Goal: Transaction & Acquisition: Book appointment/travel/reservation

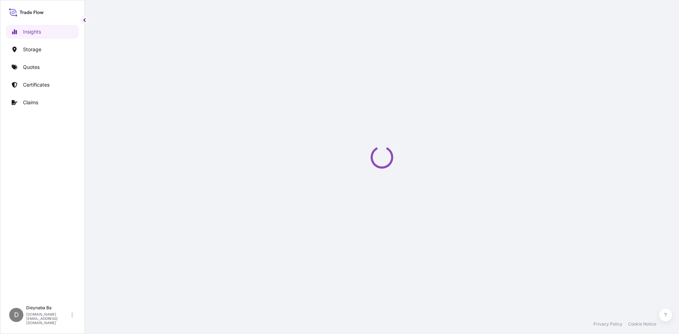
select select "2025"
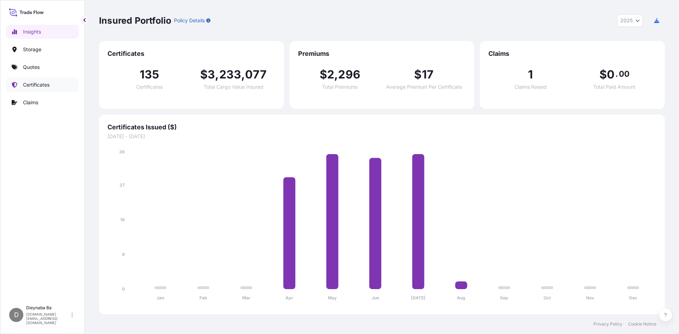
click at [30, 85] on p "Certificates" at bounding box center [36, 84] width 27 height 7
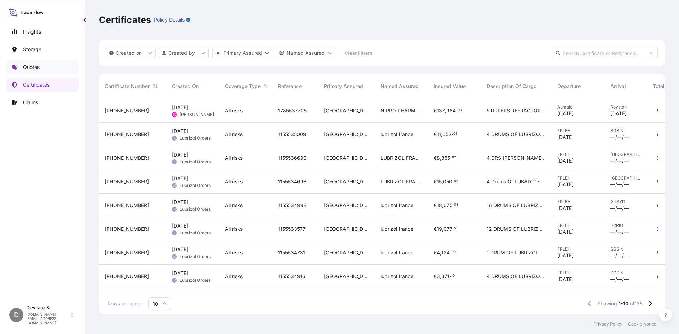
click at [30, 66] on p "Quotes" at bounding box center [31, 67] width 17 height 7
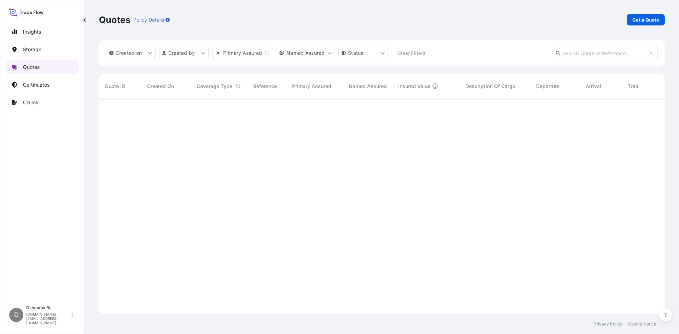
scroll to position [214, 561]
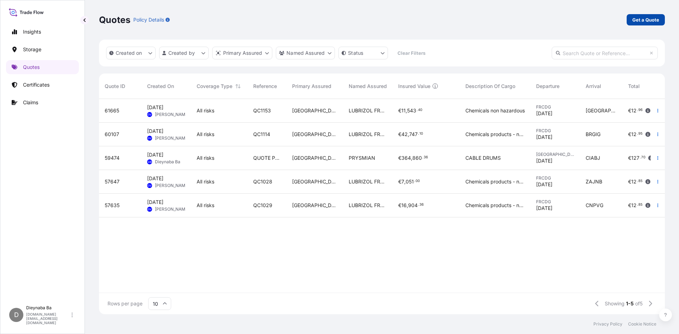
click at [645, 20] on p "Get a Quote" at bounding box center [645, 19] width 27 height 7
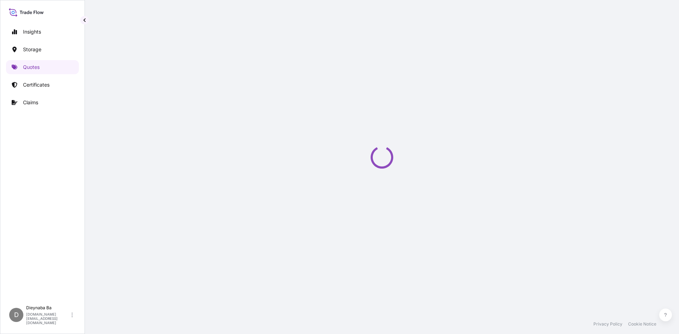
select select "Water"
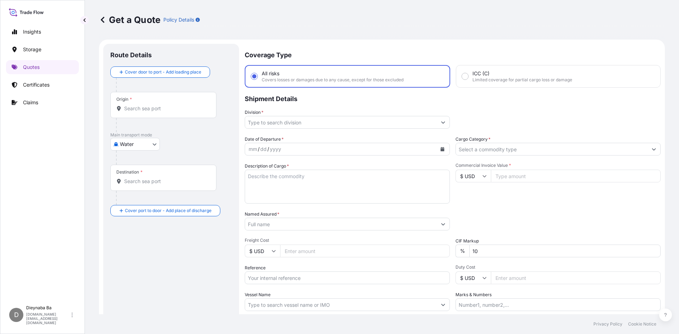
scroll to position [11, 0]
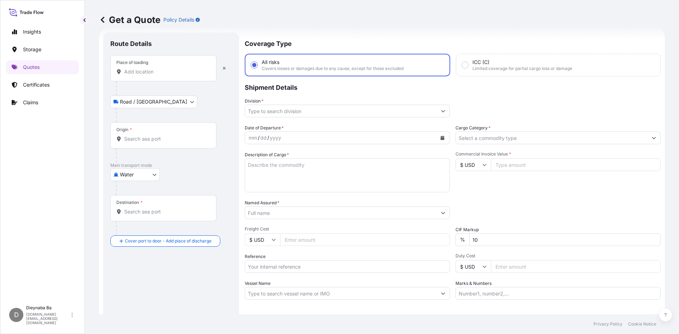
click at [168, 72] on input "Place of loading" at bounding box center [165, 71] width 83 height 7
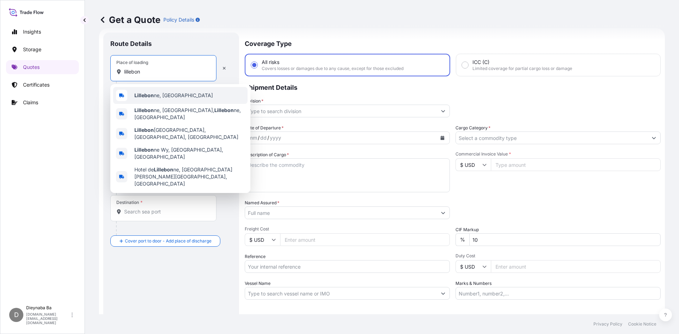
click at [156, 95] on span "Lillebon ne, [GEOGRAPHIC_DATA]" at bounding box center [173, 95] width 79 height 7
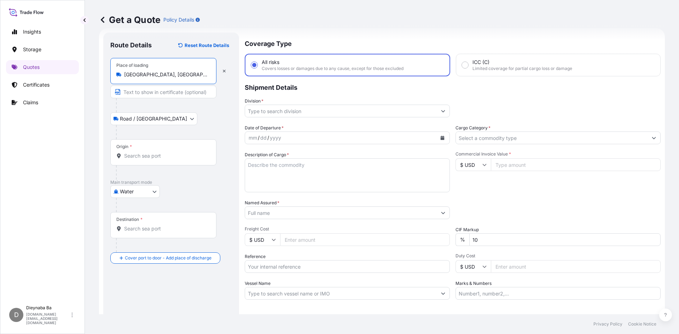
type input "[GEOGRAPHIC_DATA], [GEOGRAPHIC_DATA]"
click at [145, 156] on input "Origin *" at bounding box center [165, 155] width 83 height 7
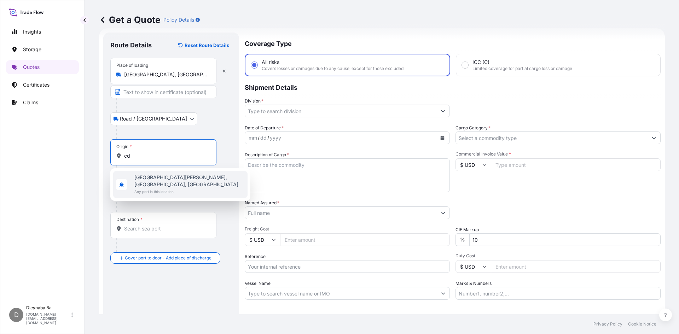
type input "c"
type input "C"
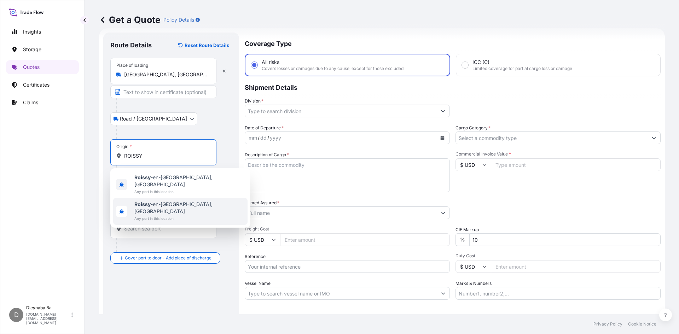
click at [158, 201] on span "Roissy -en-[GEOGRAPHIC_DATA], [GEOGRAPHIC_DATA]" at bounding box center [189, 208] width 110 height 14
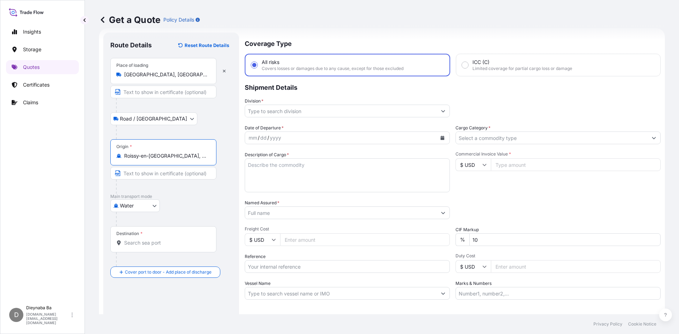
type input "Roissy-en-[GEOGRAPHIC_DATA], [GEOGRAPHIC_DATA]"
click at [149, 206] on body "2 options available. Insights Storage Quotes Certificates Claims D Dieynaba Ba …" at bounding box center [339, 167] width 679 height 334
click at [145, 221] on div "Air" at bounding box center [135, 224] width 44 height 13
select select "Air"
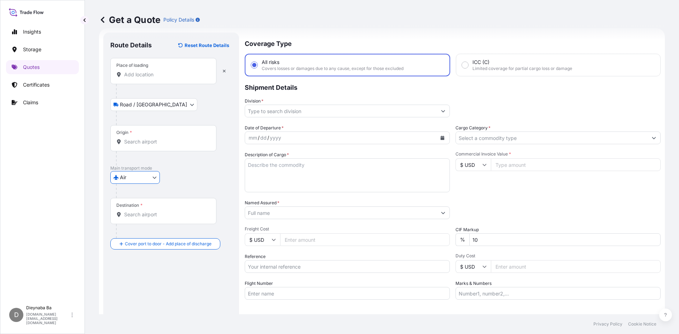
click at [150, 215] on input "Destination *" at bounding box center [165, 214] width 83 height 7
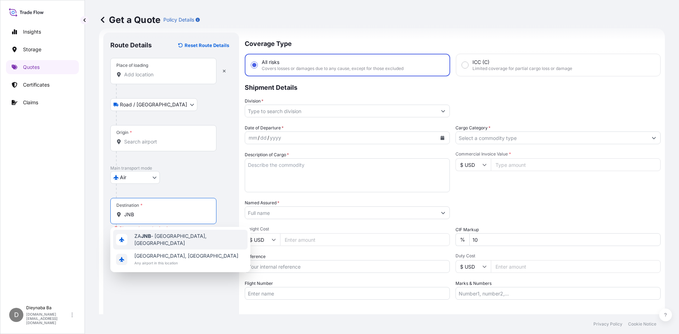
click at [185, 238] on span "ZA JNB - [GEOGRAPHIC_DATA], [GEOGRAPHIC_DATA]" at bounding box center [189, 240] width 110 height 14
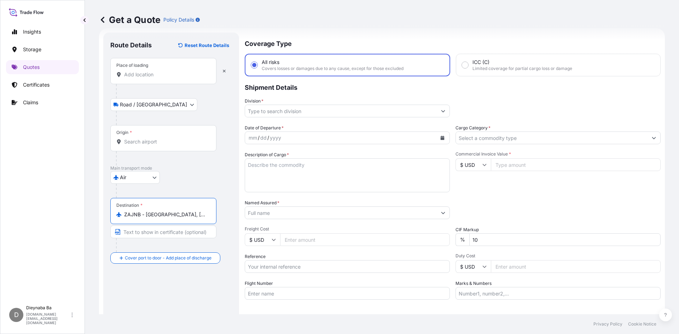
type input "ZAJNB - [GEOGRAPHIC_DATA], [GEOGRAPHIC_DATA]"
click at [163, 143] on input "Origin *" at bounding box center [165, 141] width 83 height 7
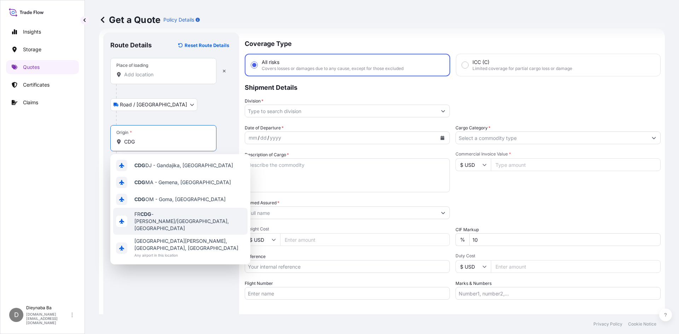
click at [176, 228] on span "FR CDG - [PERSON_NAME]-de-Gaulle Apt/[GEOGRAPHIC_DATA], [GEOGRAPHIC_DATA]" at bounding box center [189, 221] width 110 height 21
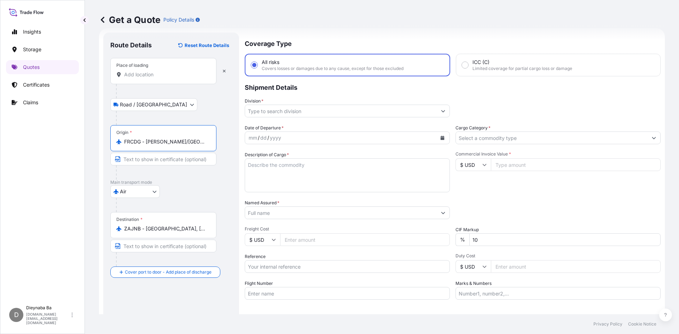
type input "FRCDG - [PERSON_NAME]/[GEOGRAPHIC_DATA], [GEOGRAPHIC_DATA]"
click at [359, 113] on input "Division *" at bounding box center [341, 111] width 192 height 13
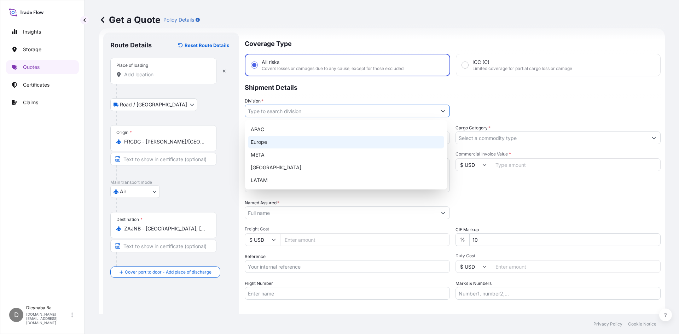
click at [265, 144] on div "Europe" at bounding box center [346, 142] width 196 height 13
type input "Europe"
click at [349, 140] on div "Europe" at bounding box center [346, 142] width 196 height 13
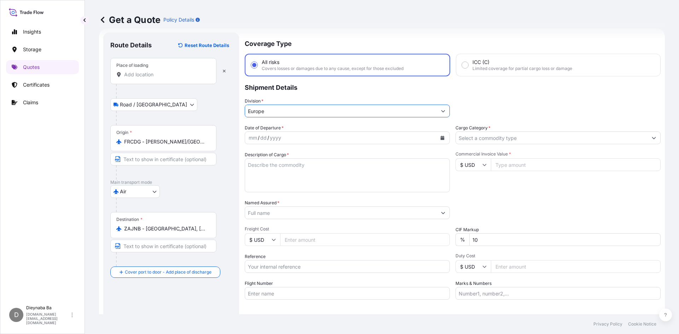
click at [552, 139] on input "Cargo Category *" at bounding box center [552, 138] width 192 height 13
click at [507, 139] on input "Cargo Category *" at bounding box center [552, 138] width 192 height 13
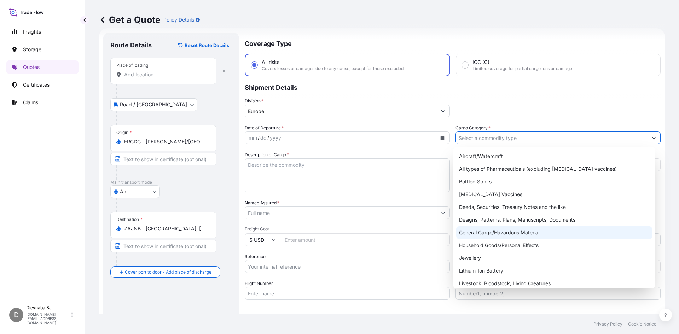
click at [510, 236] on div "General Cargo/Hazardous Material" at bounding box center [554, 232] width 196 height 13
type input "General Cargo/Hazardous Material"
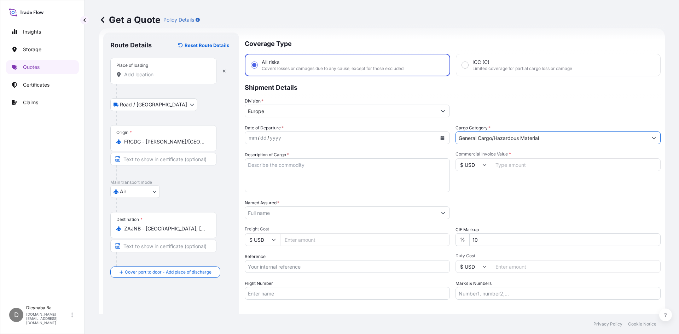
click at [519, 167] on input "Commercial Invoice Value *" at bounding box center [576, 164] width 170 height 13
type input "1643.71"
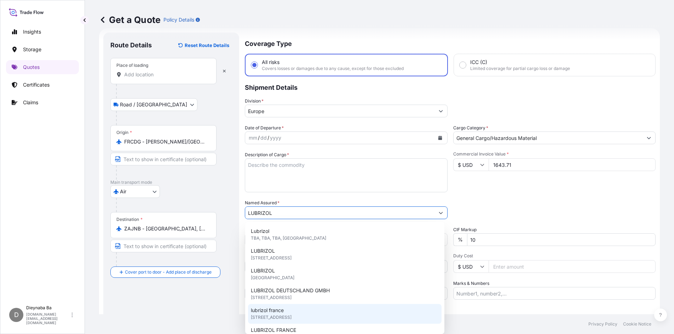
click at [307, 314] on div "lubrizol [GEOGRAPHIC_DATA] [STREET_ADDRESS]" at bounding box center [344, 314] width 193 height 20
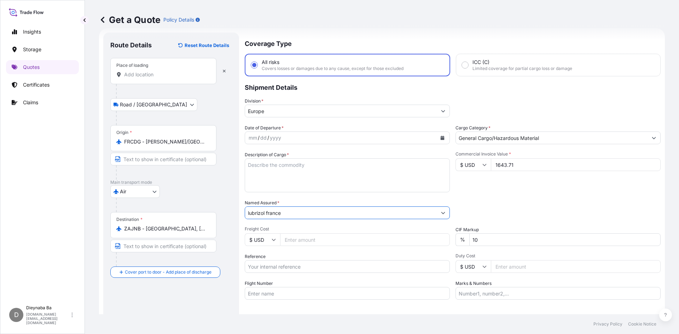
type input "lubrizol france"
click at [309, 164] on textarea "Description of Cargo *" at bounding box center [347, 175] width 205 height 34
click at [288, 168] on textarea "Description of Cargo *" at bounding box center [347, 175] width 205 height 34
paste textarea "LUBRIZOL® 948, STD BLACK & YELLOW"
click at [265, 178] on textarea "LUBRIZOL® 948, STD BLACK & YELLOW" at bounding box center [347, 175] width 205 height 34
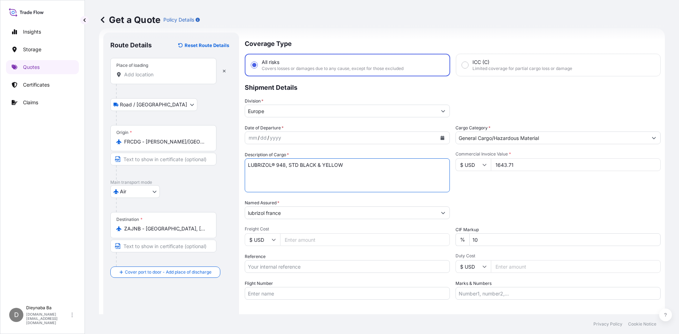
click at [347, 166] on textarea "LUBRIZOL® 948, STD BLACK & YELLOW" at bounding box center [347, 175] width 205 height 34
paste textarea "ADDITIVES NOT RESTRICTE"
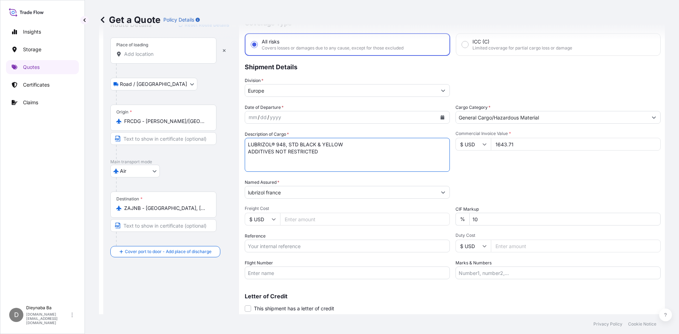
scroll to position [54, 0]
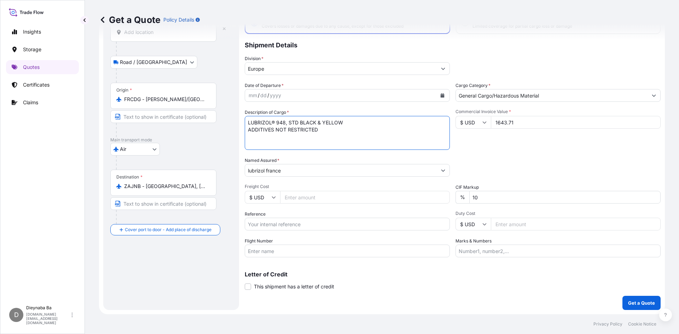
type textarea "LUBRIZOL® 948, STD BLACK & YELLOW ADDITIVES NOT RESTRICTED"
click at [349, 197] on input "Freight Cost" at bounding box center [365, 197] width 170 height 13
click at [271, 198] on input "$ USD" at bounding box center [262, 197] width 35 height 13
click at [262, 218] on div "€ EUR" at bounding box center [263, 216] width 30 height 13
type input "€ EUR"
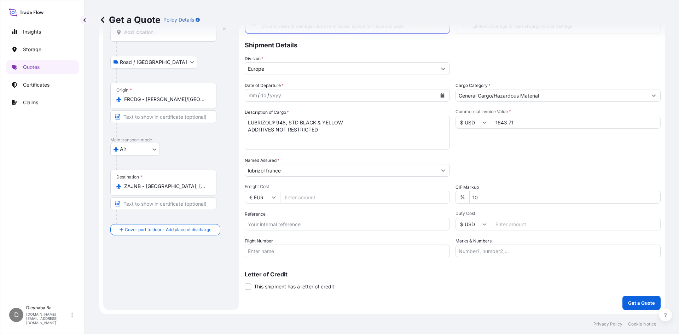
click at [311, 195] on input "Freight Cost" at bounding box center [365, 197] width 170 height 13
type input "1011.55"
click at [287, 224] on input "Reference" at bounding box center [347, 224] width 205 height 13
click at [280, 222] on input "Reference" at bounding box center [347, 224] width 205 height 13
paste input "2905538127"
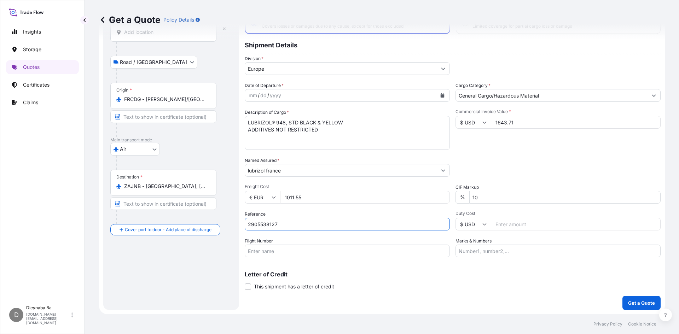
type input "2905538127"
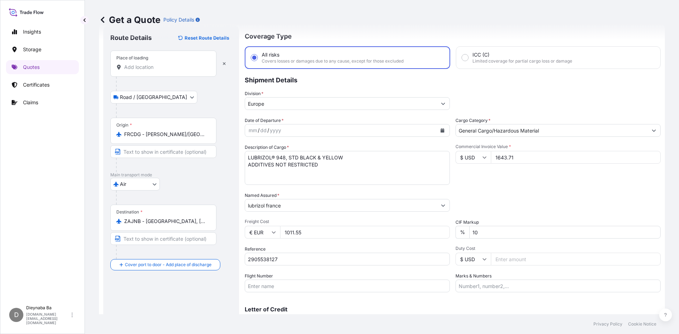
scroll to position [18, 0]
click at [261, 130] on div "dd" at bounding box center [264, 131] width 8 height 8
click at [304, 132] on div "mm / dd / yyyy" at bounding box center [341, 130] width 192 height 13
click at [312, 134] on div "mm / dd / yyyy" at bounding box center [341, 130] width 192 height 13
click at [441, 130] on icon "Calendar" at bounding box center [443, 131] width 4 height 4
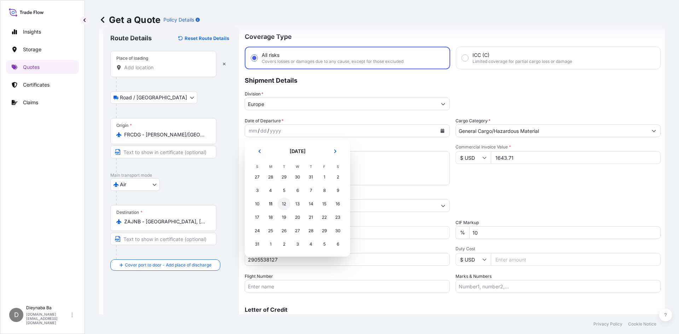
click at [283, 204] on div "12" at bounding box center [284, 204] width 13 height 13
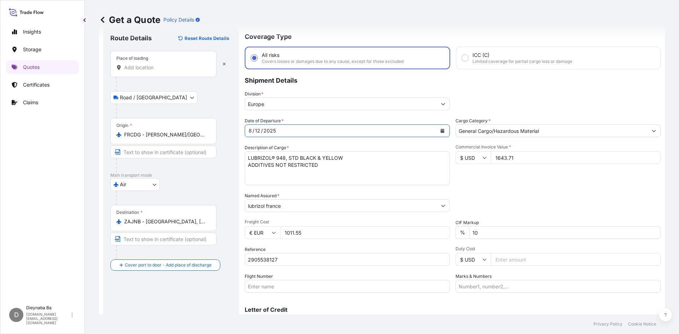
click at [330, 288] on input "Flight Number" at bounding box center [347, 286] width 205 height 13
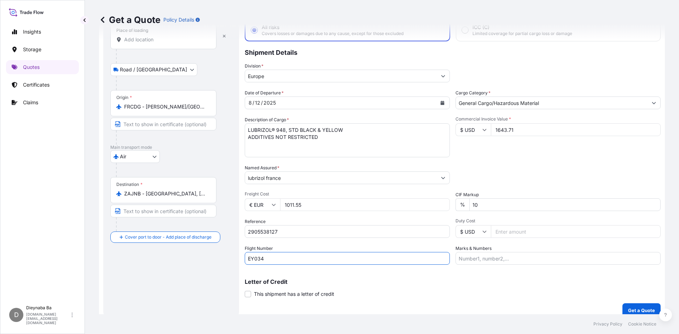
scroll to position [54, 0]
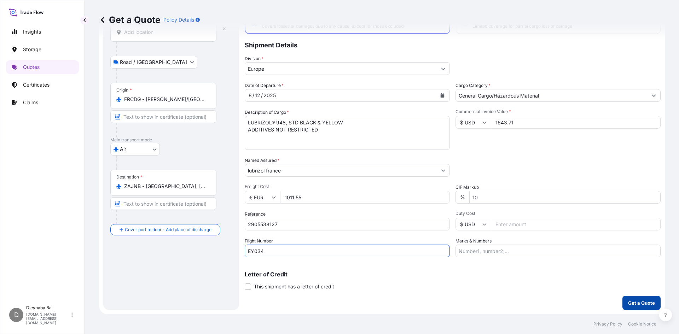
type input "EY034"
click at [634, 304] on p "Get a Quote" at bounding box center [641, 303] width 27 height 7
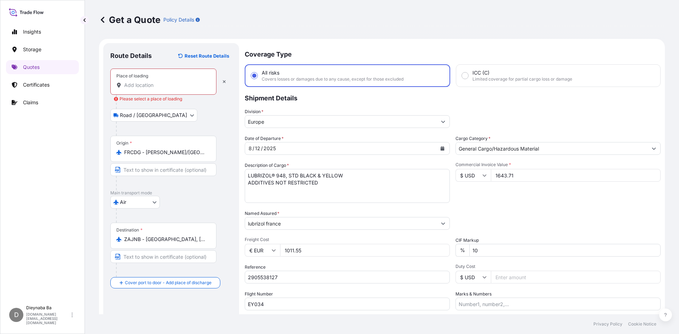
scroll to position [0, 0]
click at [134, 88] on input "Place of loading Please select a place of loading" at bounding box center [165, 85] width 83 height 7
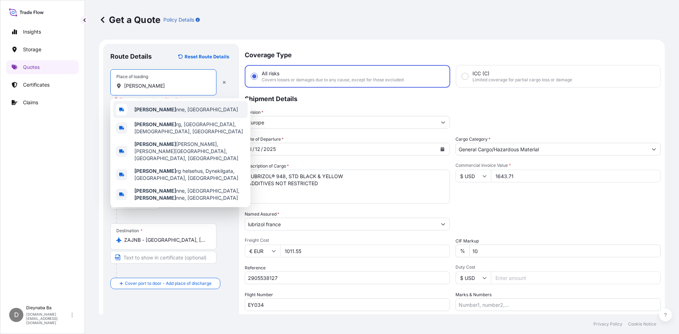
click at [151, 110] on span "[PERSON_NAME] nne, [GEOGRAPHIC_DATA]" at bounding box center [186, 109] width 104 height 7
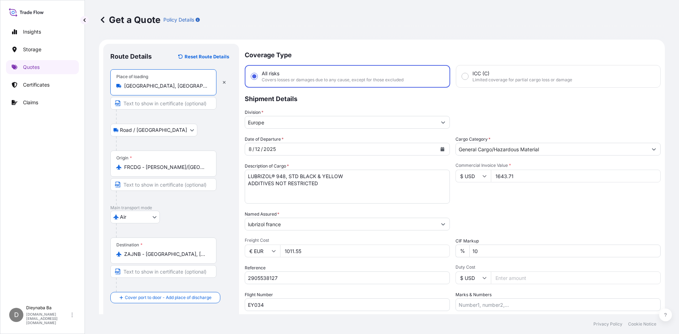
scroll to position [54, 0]
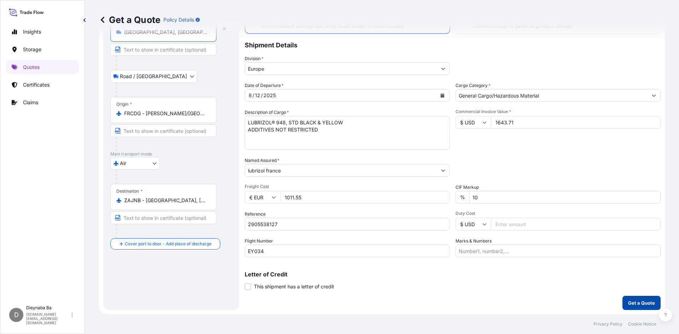
type input "[GEOGRAPHIC_DATA], [GEOGRAPHIC_DATA]"
click at [629, 305] on p "Get a Quote" at bounding box center [641, 303] width 27 height 7
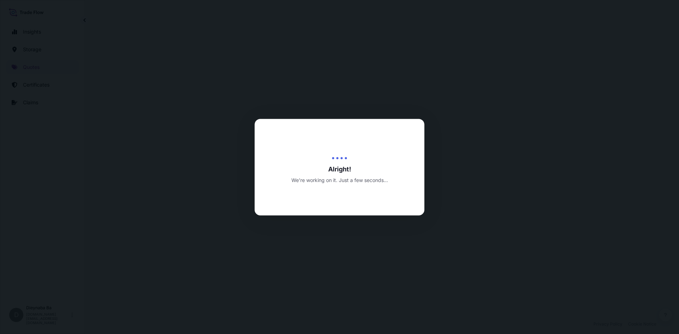
select select "Road / [GEOGRAPHIC_DATA]"
select select "Air"
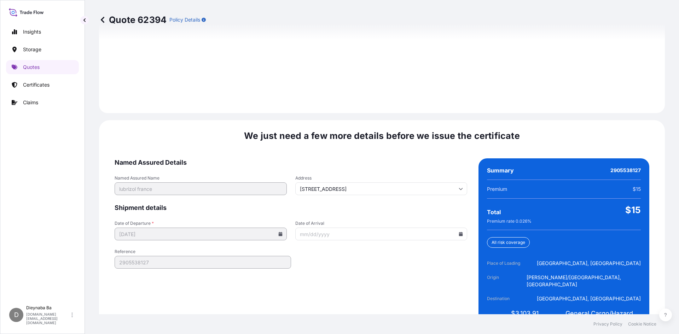
scroll to position [1034, 0]
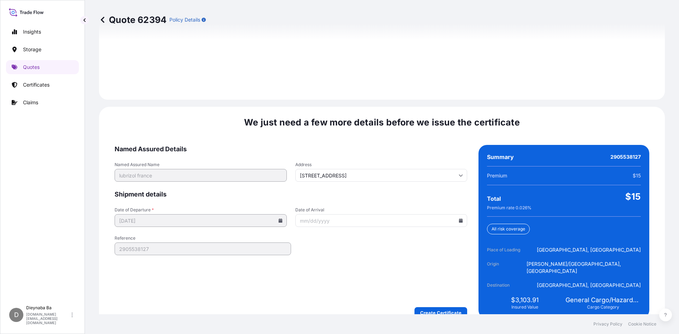
click at [459, 219] on icon at bounding box center [461, 221] width 4 height 4
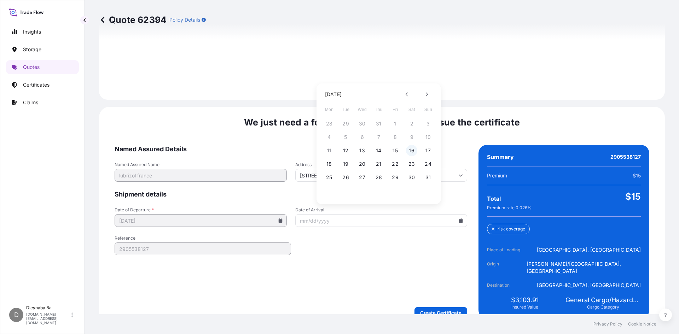
click at [415, 149] on button "16" at bounding box center [411, 150] width 11 height 11
type input "[DATE]"
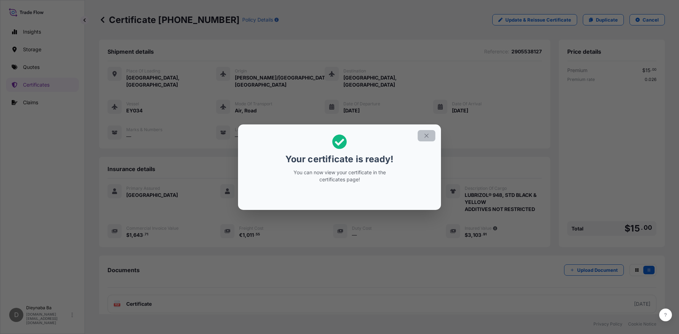
click at [427, 134] on icon "button" at bounding box center [426, 136] width 6 height 6
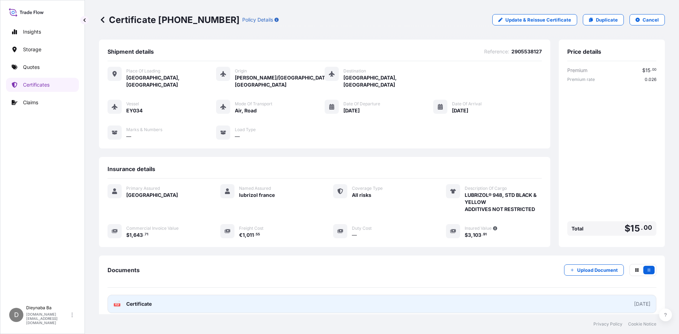
click at [143, 301] on span "Certificate" at bounding box center [138, 304] width 25 height 7
